Goal: Information Seeking & Learning: Find specific fact

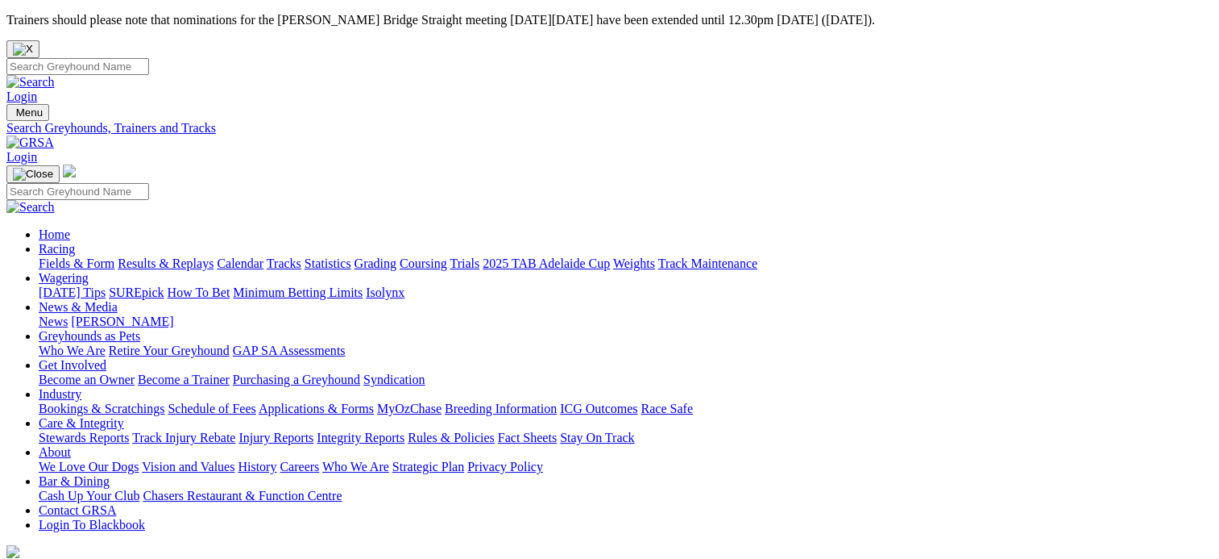
drag, startPoint x: 191, startPoint y: 302, endPoint x: 197, endPoint y: 287, distance: 16.3
type input "[PERSON_NAME]"
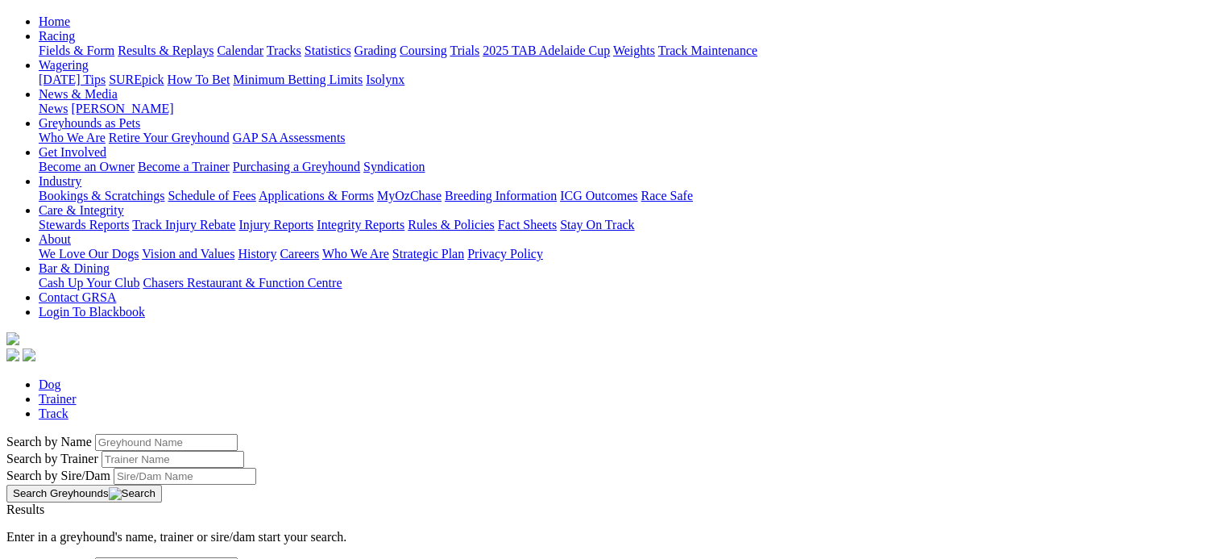
scroll to position [208, 0]
